Goal: Information Seeking & Learning: Learn about a topic

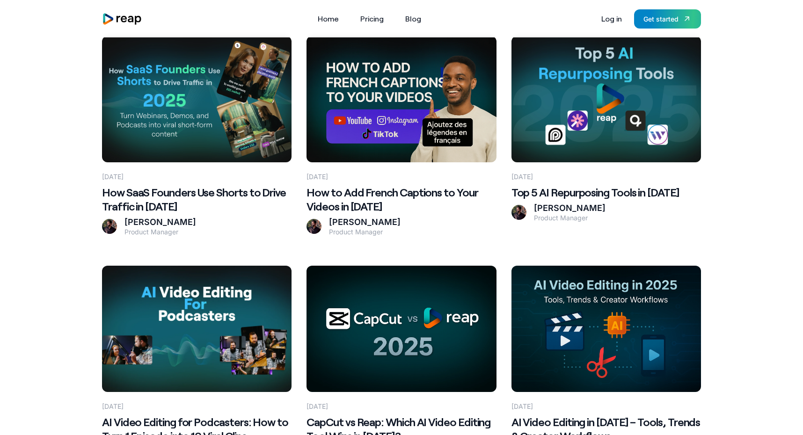
scroll to position [216, 0]
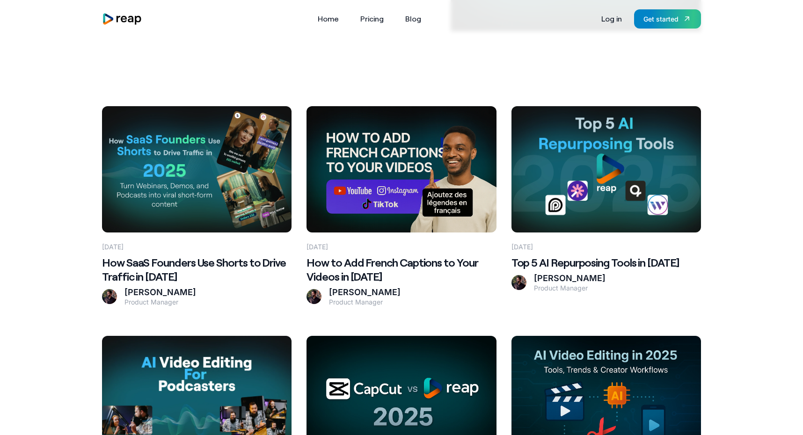
click at [213, 168] on 2025 at bounding box center [197, 169] width 190 height 126
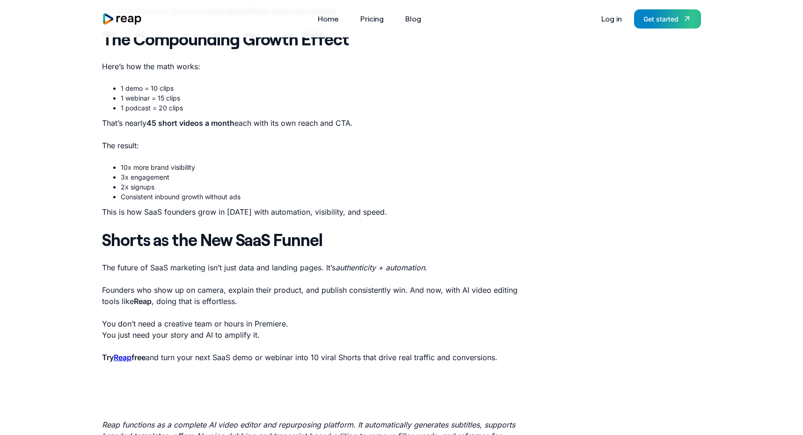
scroll to position [2275, 0]
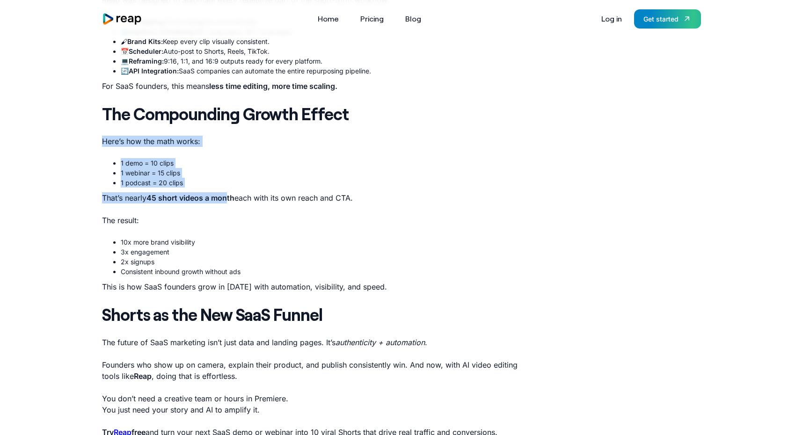
drag, startPoint x: 97, startPoint y: 134, endPoint x: 231, endPoint y: 193, distance: 146.0
click at [231, 193] on strong "45 short videos a month" at bounding box center [190, 197] width 88 height 9
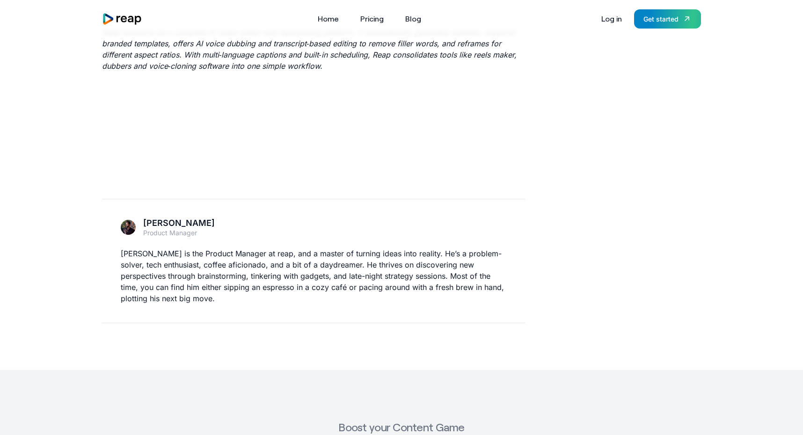
scroll to position [2768, 0]
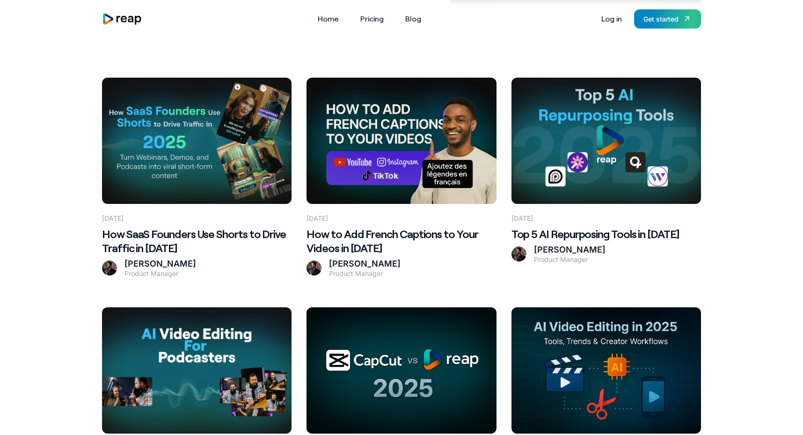
scroll to position [234, 0]
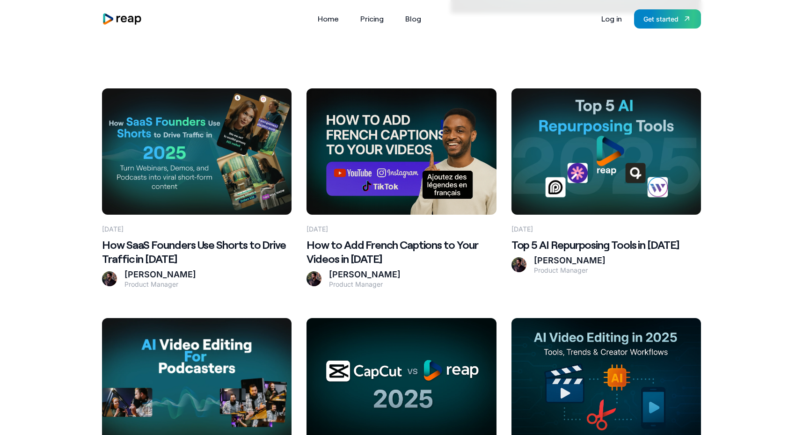
click at [375, 165] on 2025 at bounding box center [402, 151] width 190 height 126
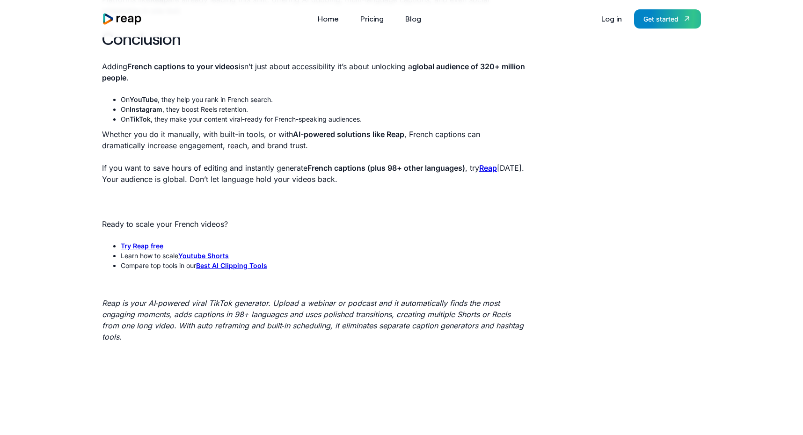
scroll to position [2589, 0]
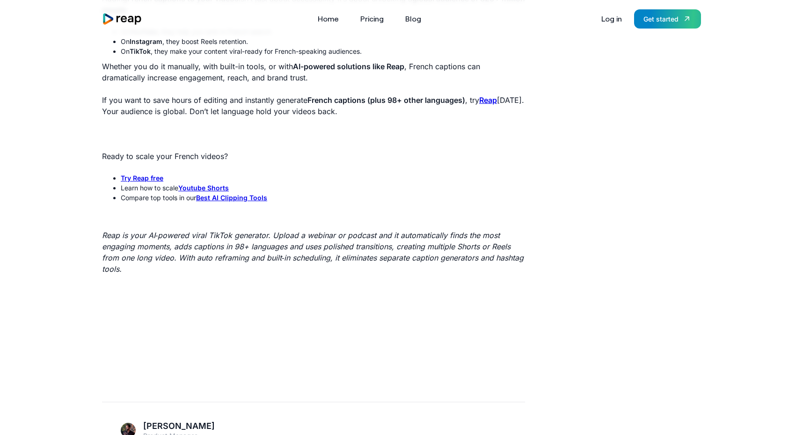
click at [373, 231] on em "Reap is your AI‑powered viral TikTok generator. Upload a webinar or podcast and…" at bounding box center [313, 252] width 422 height 43
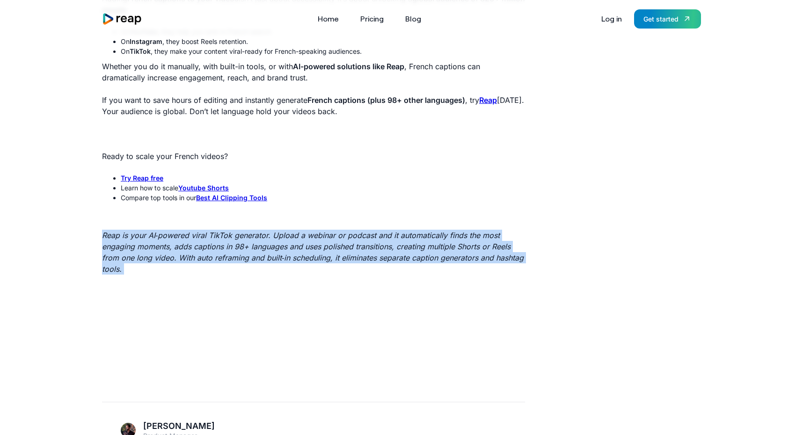
click at [373, 231] on em "Reap is your AI‑powered viral TikTok generator. Upload a webinar or podcast and…" at bounding box center [313, 252] width 422 height 43
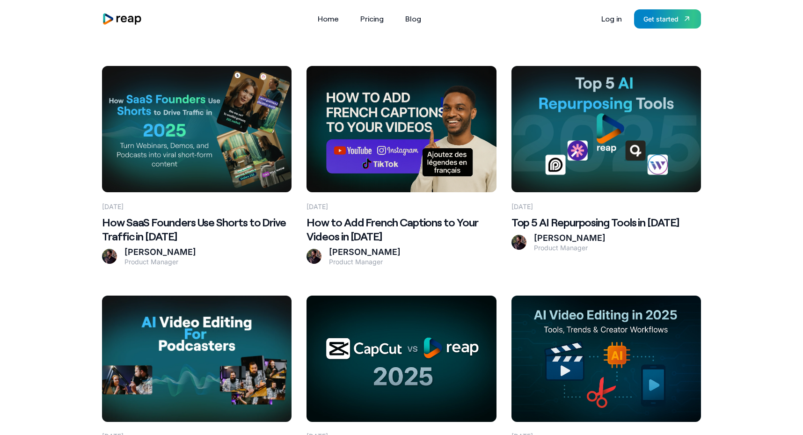
scroll to position [223, 0]
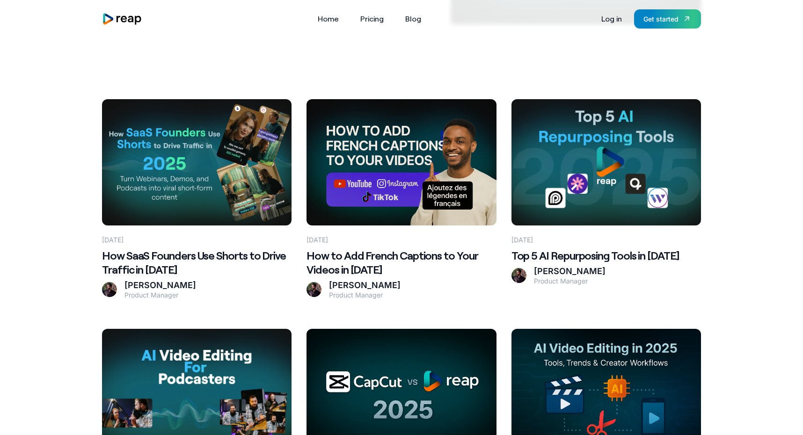
click at [247, 175] on 2025 at bounding box center [197, 162] width 190 height 126
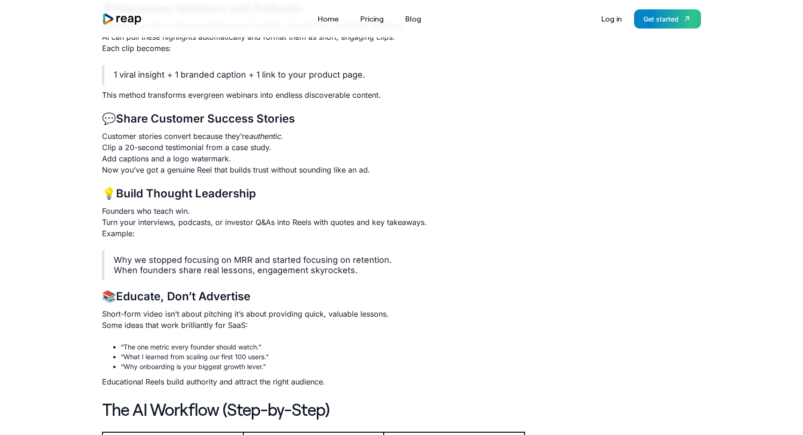
scroll to position [1396, 0]
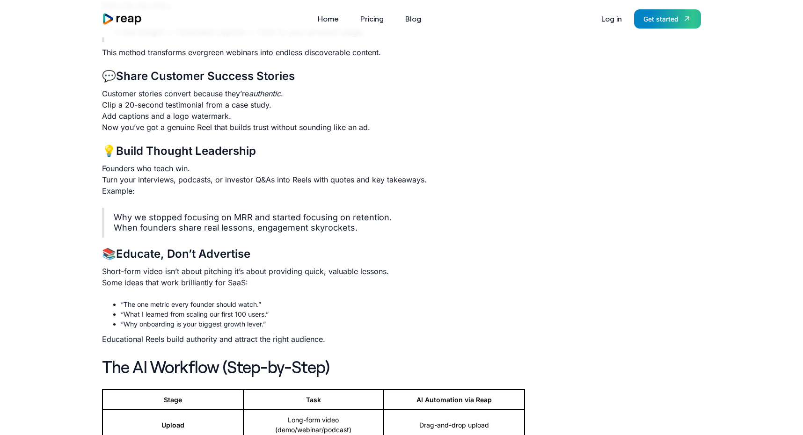
click at [227, 218] on blockquote "Why we stopped focusing on MRR and started focusing on retention. When founders…" at bounding box center [313, 223] width 423 height 30
click at [244, 209] on blockquote "Why we stopped focusing on MRR and started focusing on retention. When founders…" at bounding box center [313, 223] width 423 height 30
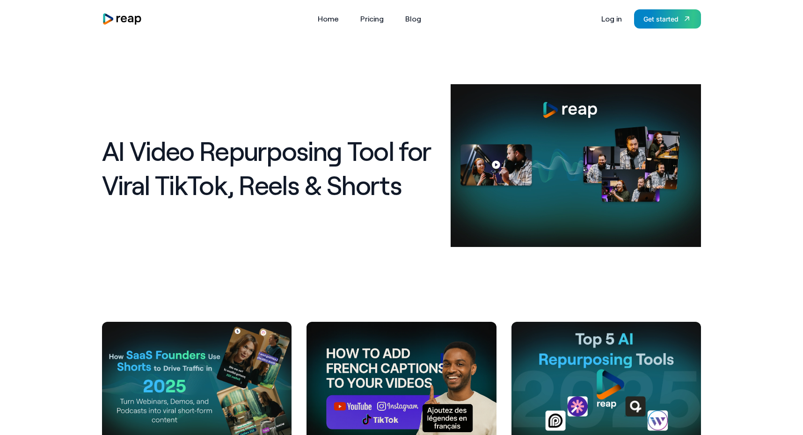
click at [121, 15] on img "home" at bounding box center [122, 19] width 40 height 13
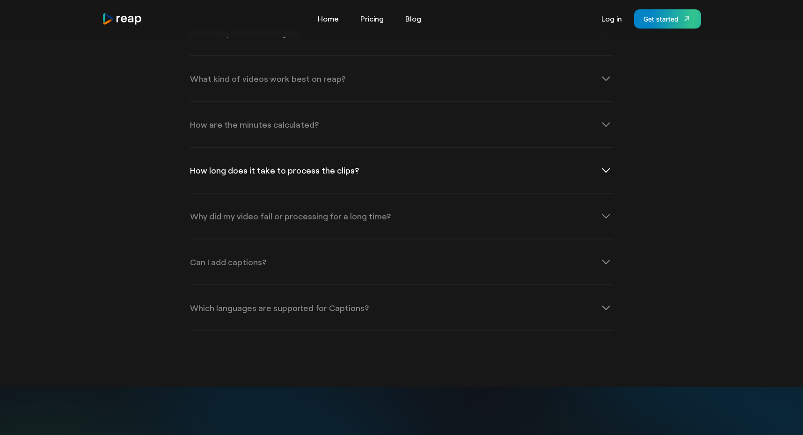
scroll to position [3144, 0]
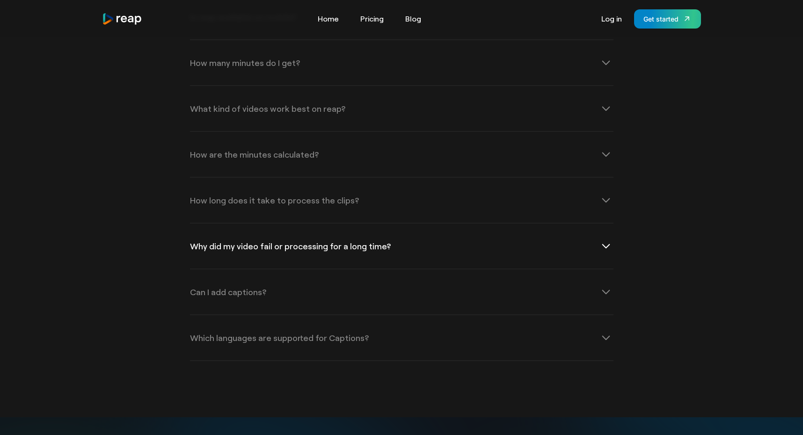
click at [296, 242] on div "Why did my video fail or processing for a long time?" at bounding box center [290, 246] width 201 height 8
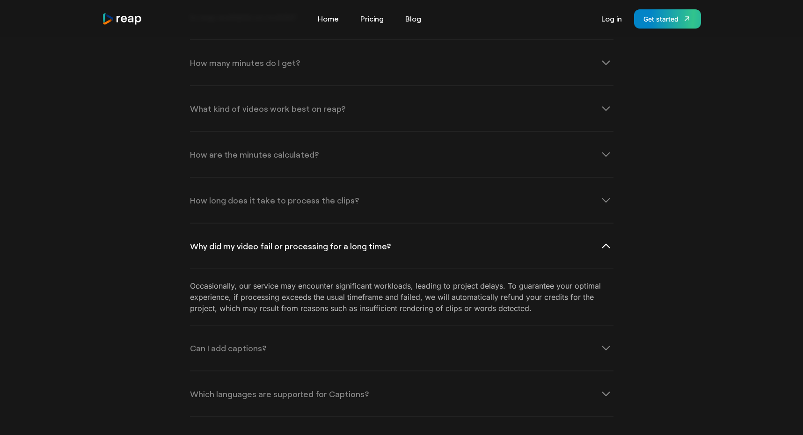
click at [296, 242] on div "Why did my video fail or processing for a long time?" at bounding box center [290, 246] width 201 height 8
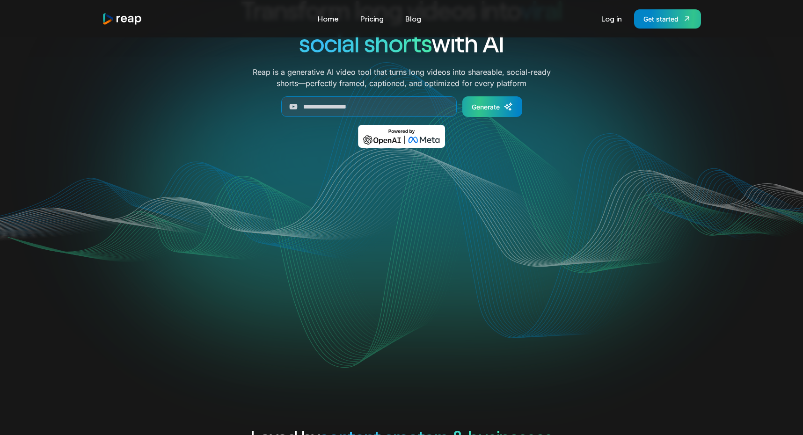
scroll to position [0, 0]
